Goal: Information Seeking & Learning: Learn about a topic

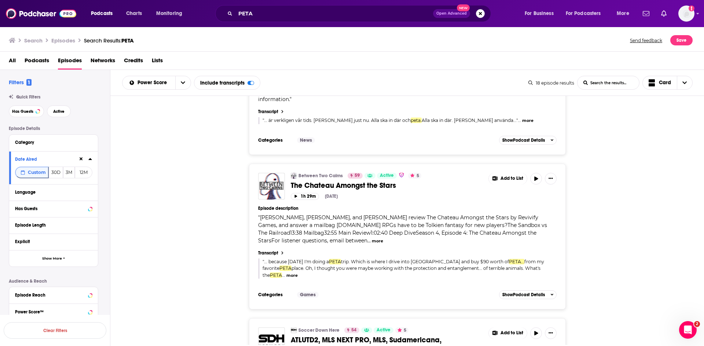
scroll to position [697, 0]
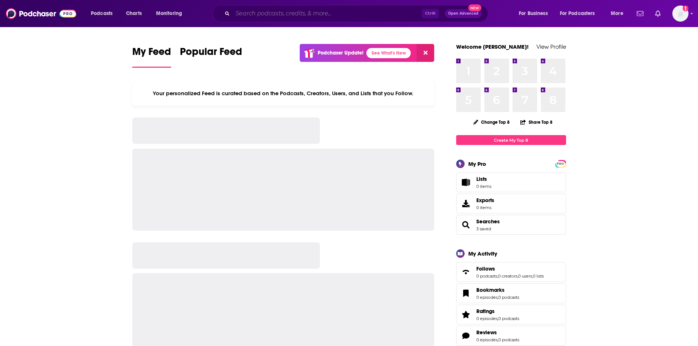
click at [281, 10] on input "Search podcasts, credits, & more..." at bounding box center [327, 14] width 189 height 12
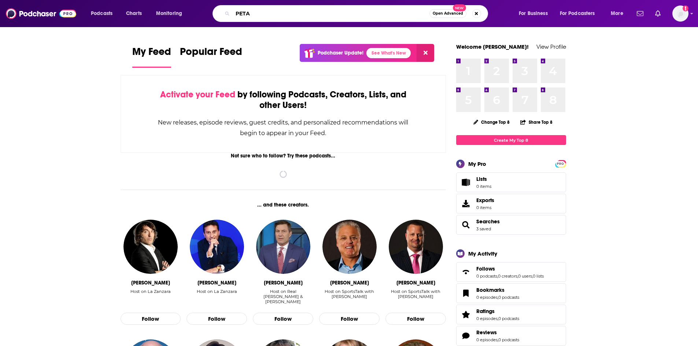
type input "PETA"
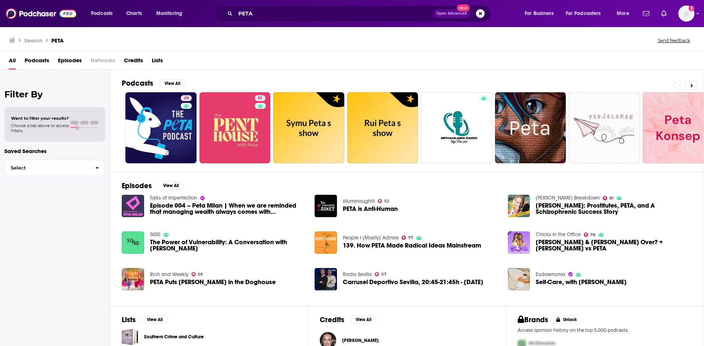
click at [63, 62] on span "Episodes" at bounding box center [70, 62] width 24 height 15
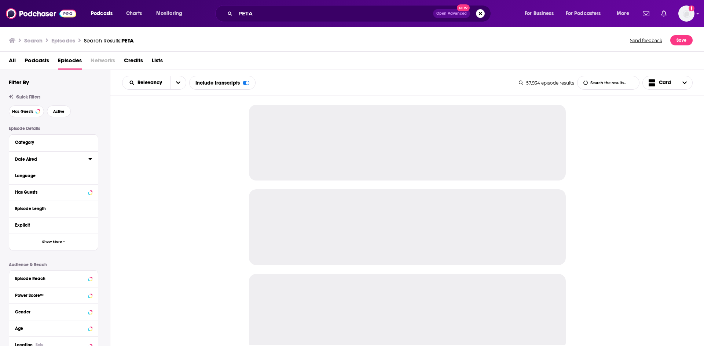
click at [89, 159] on icon at bounding box center [89, 159] width 3 height 2
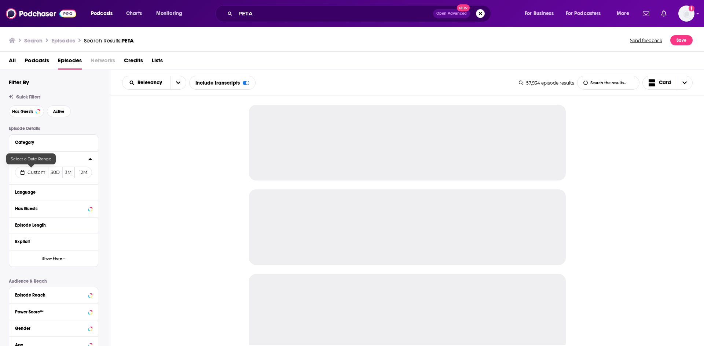
click at [37, 171] on span "Custom" at bounding box center [36, 172] width 18 height 5
select select "8"
select select "2025"
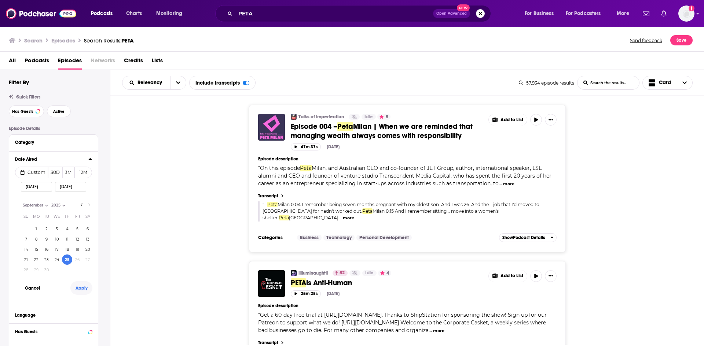
click at [85, 288] on button "Apply" at bounding box center [81, 289] width 22 height 14
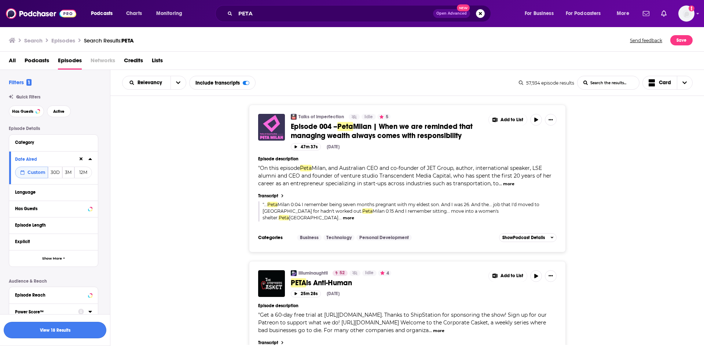
click at [77, 333] on button "View 18 Results" at bounding box center [55, 330] width 103 height 16
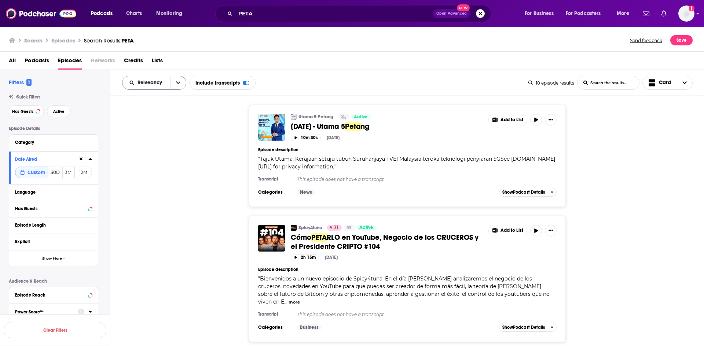
click at [166, 83] on span "Relevancy" at bounding box center [146, 82] width 48 height 5
click at [162, 144] on span "Power Score" at bounding box center [158, 145] width 43 height 4
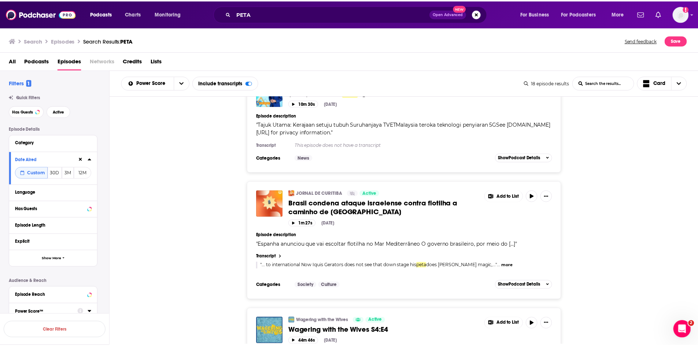
scroll to position [2135, 0]
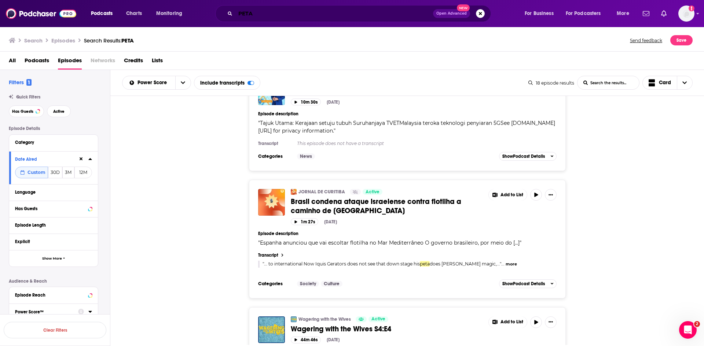
click at [294, 12] on input "PETA" at bounding box center [334, 14] width 198 height 12
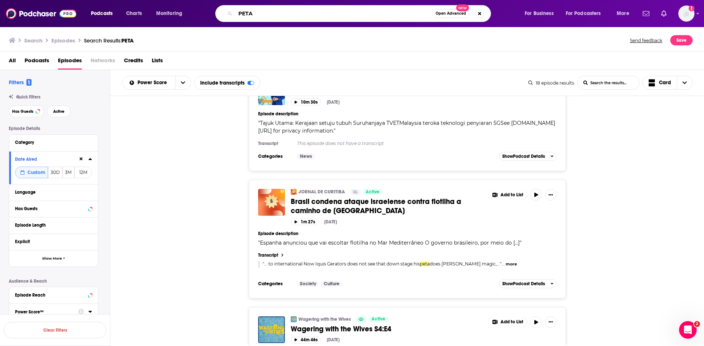
drag, startPoint x: 296, startPoint y: 13, endPoint x: 154, endPoint y: 5, distance: 141.4
click at [154, 5] on div "Podcasts Charts Monitoring PETA Open Advanced New For Business For Podcasters M…" at bounding box center [361, 13] width 550 height 17
type input "Psychology in seattle"
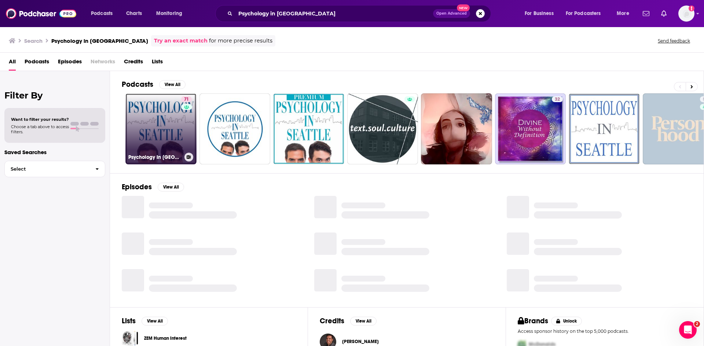
click at [172, 129] on link "71 Psychology In Seattle Podcast" at bounding box center [160, 128] width 71 height 71
